Goal: Task Accomplishment & Management: Manage account settings

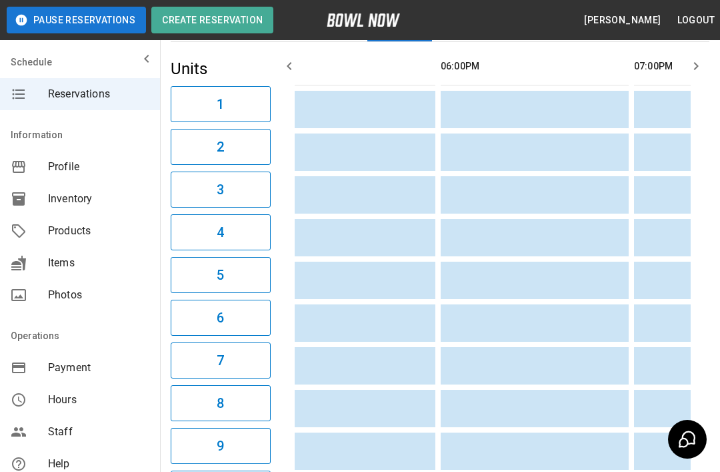
scroll to position [0, 1407]
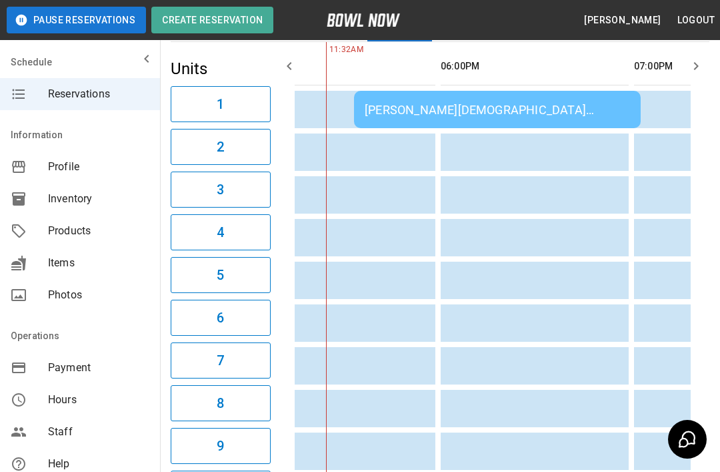
click at [530, 116] on div "[PERSON_NAME][DEMOGRAPHIC_DATA][PERSON_NAME]" at bounding box center [497, 110] width 265 height 14
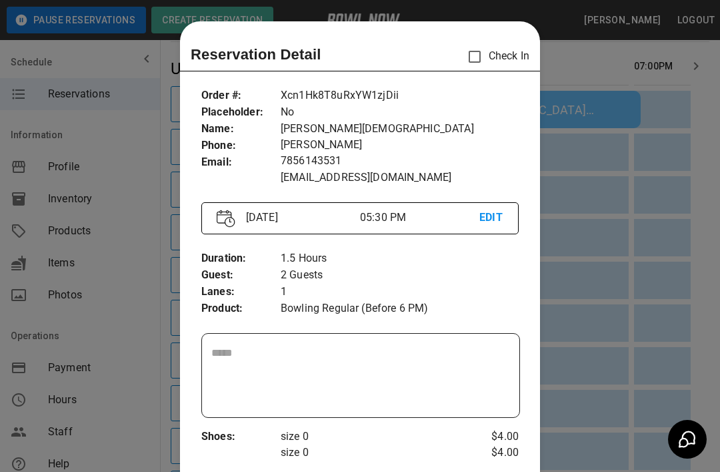
scroll to position [21, 0]
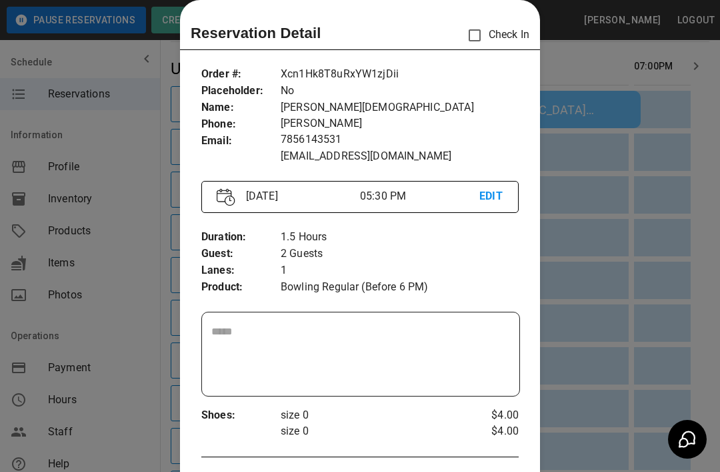
click at [529, 98] on div "Order # : Placeholder : Name : Phone : Email : Xcn1Hk8T8uRxYW1zjDii No [PERSON_…" at bounding box center [360, 443] width 360 height 777
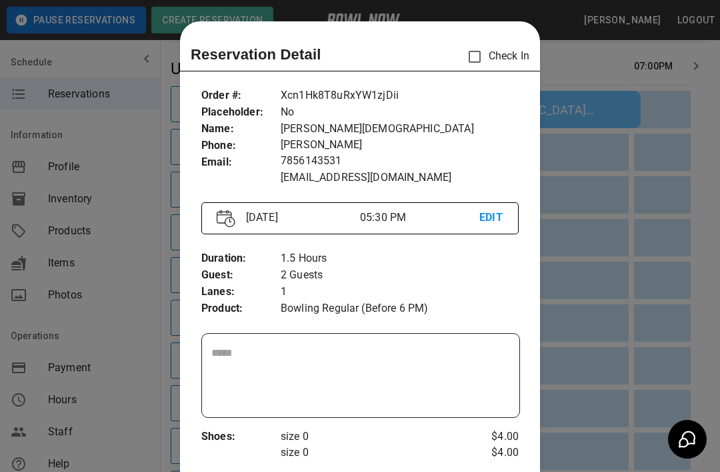
scroll to position [0, 0]
click at [580, 55] on div at bounding box center [360, 236] width 720 height 472
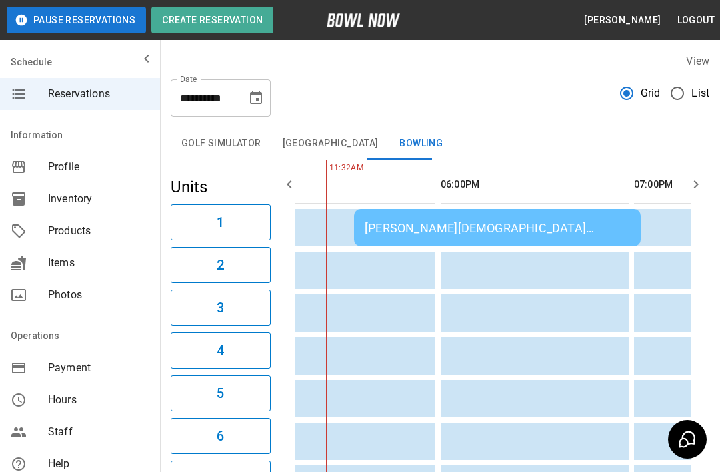
click at [577, 214] on td "[PERSON_NAME][DEMOGRAPHIC_DATA][PERSON_NAME]" at bounding box center [497, 227] width 287 height 37
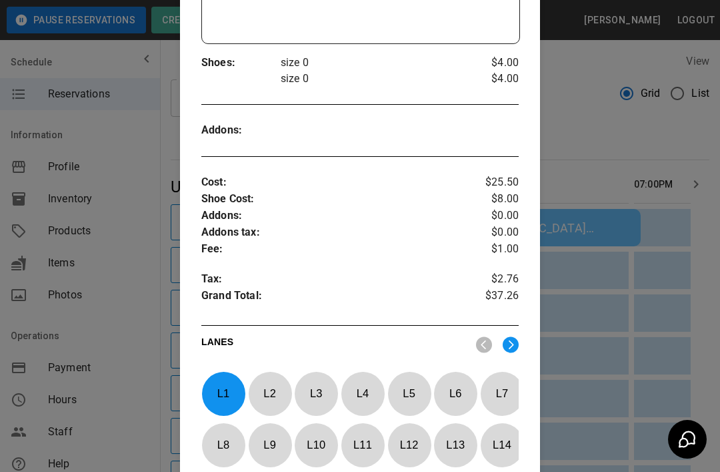
scroll to position [380, 0]
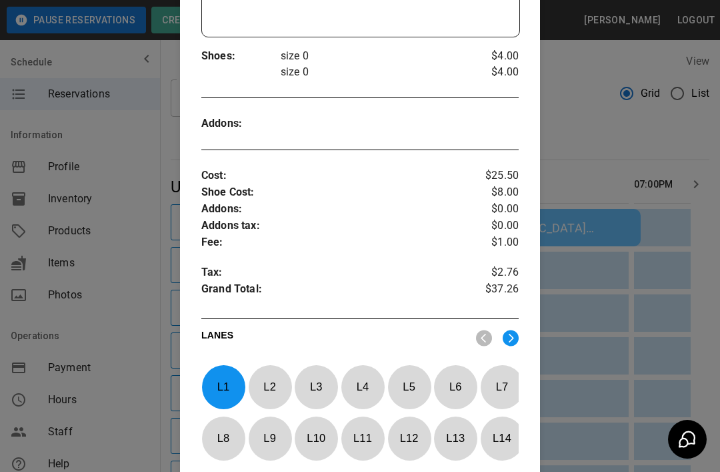
click at [134, 435] on div at bounding box center [360, 236] width 720 height 472
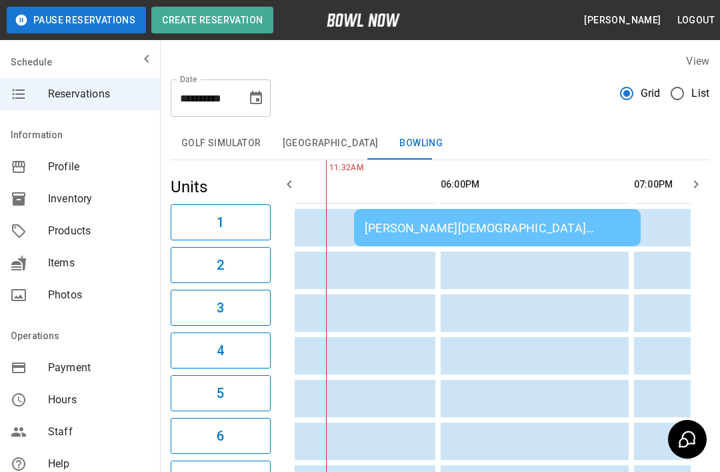
click at [133, 434] on span "Staff" at bounding box center [98, 431] width 101 height 16
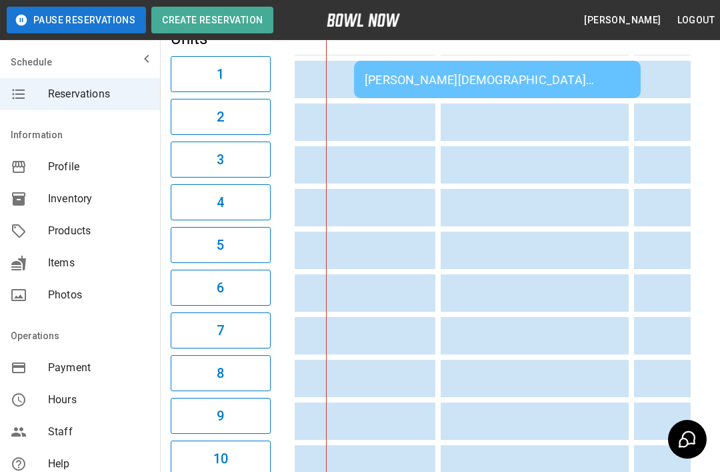
scroll to position [239, 0]
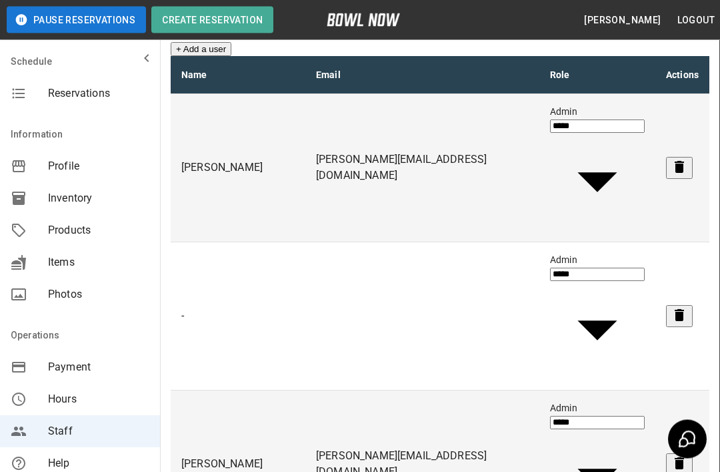
scroll to position [52, 0]
click at [145, 55] on icon "mailbox folders" at bounding box center [147, 59] width 16 height 16
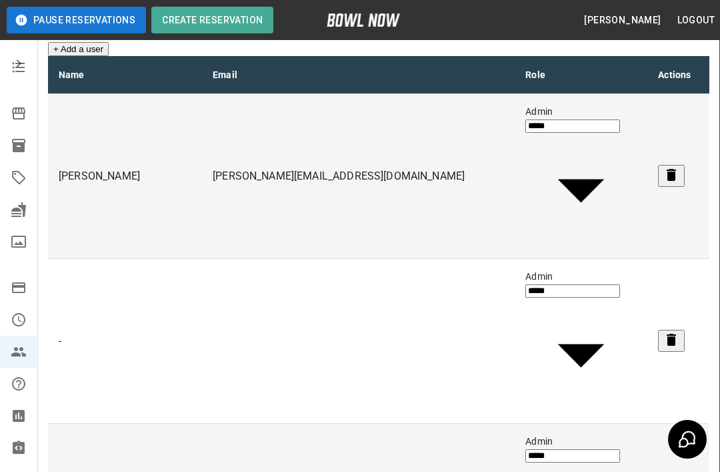
click at [11, 70] on icon "mailbox folders" at bounding box center [19, 63] width 16 height 16
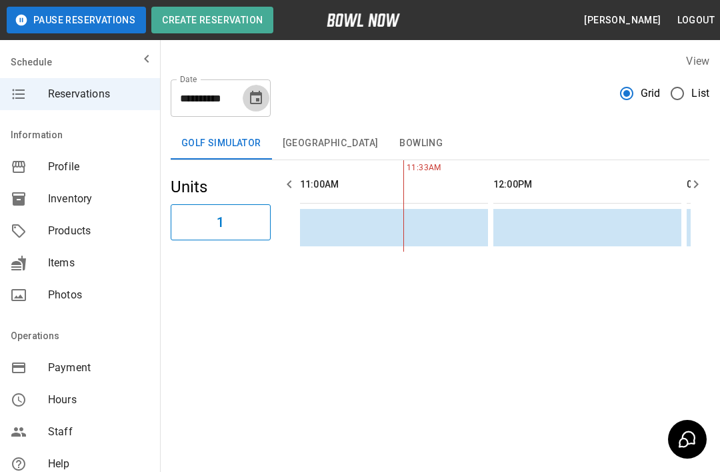
click at [251, 98] on icon "Choose date, selected date is Aug 23, 2025" at bounding box center [256, 97] width 12 height 13
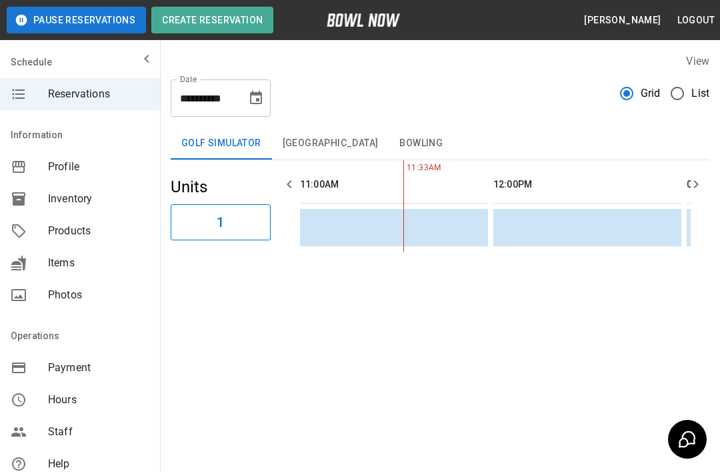
click at [510, 177] on th "sticky table" at bounding box center [516, 184] width 43 height 38
click at [402, 149] on button "Bowling" at bounding box center [421, 143] width 65 height 32
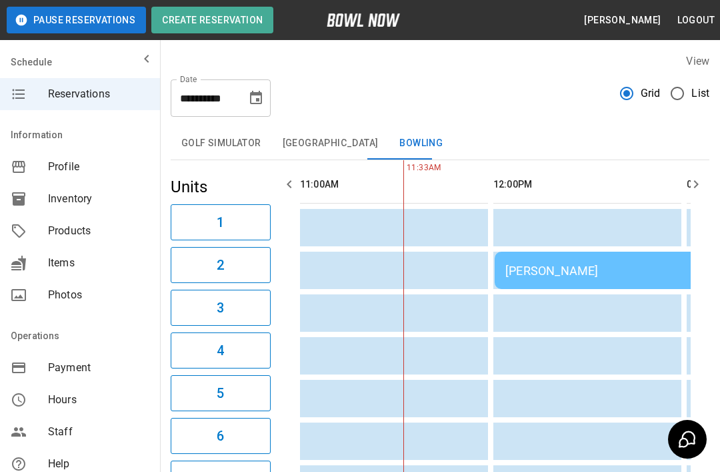
click at [606, 269] on div "[PERSON_NAME]" at bounding box center [687, 270] width 363 height 14
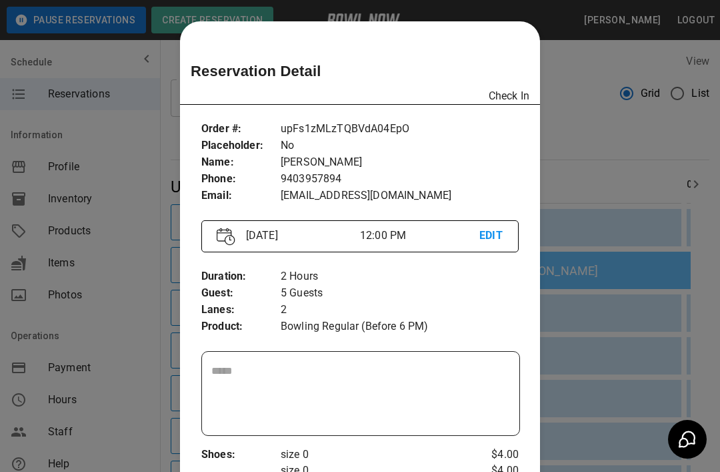
click at [572, 127] on div at bounding box center [360, 236] width 720 height 472
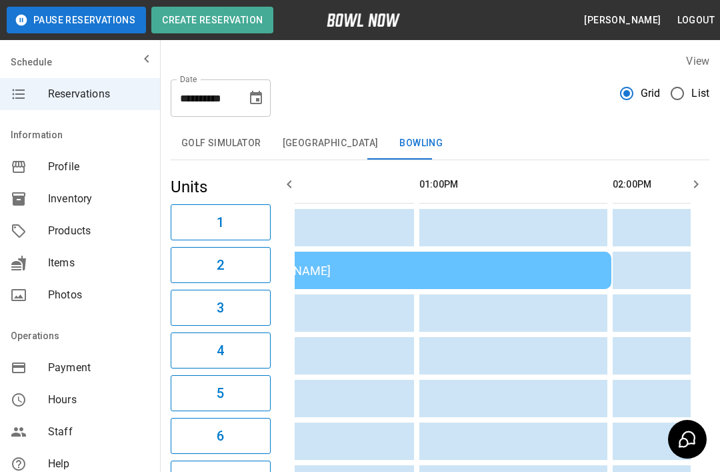
scroll to position [0, 300]
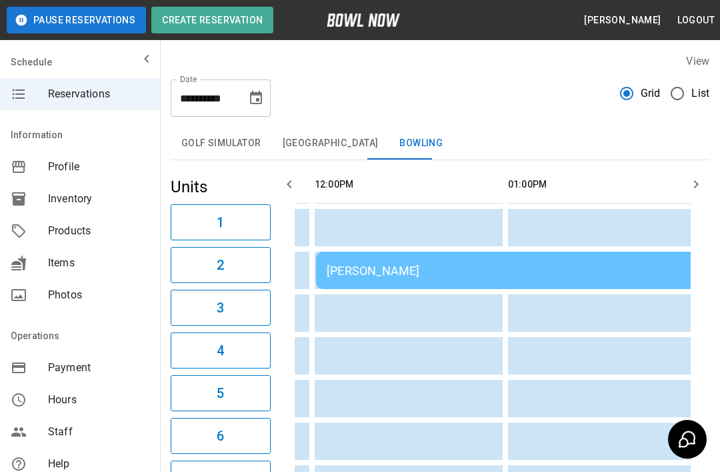
click at [462, 285] on td "[PERSON_NAME]" at bounding box center [508, 269] width 384 height 37
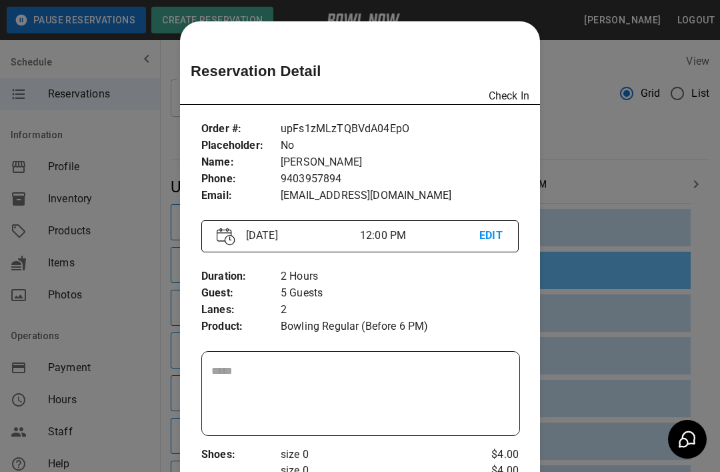
scroll to position [21, 0]
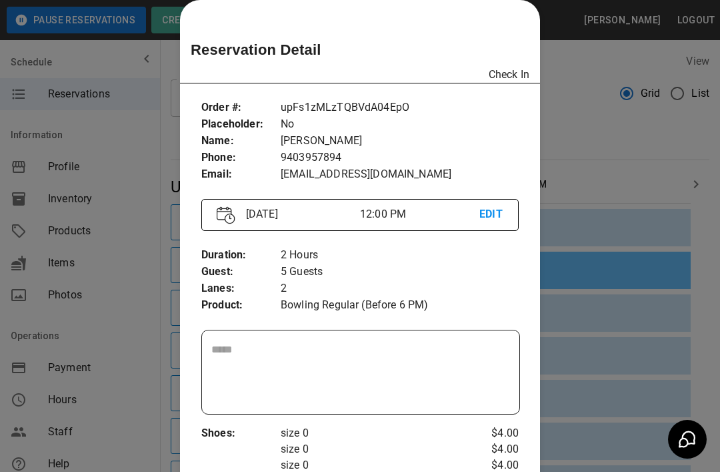
click at [433, 297] on p "Bowling Regular (Before 6 PM)" at bounding box center [400, 305] width 238 height 17
click at [616, 143] on div at bounding box center [360, 236] width 720 height 472
